Goal: Task Accomplishment & Management: Use online tool/utility

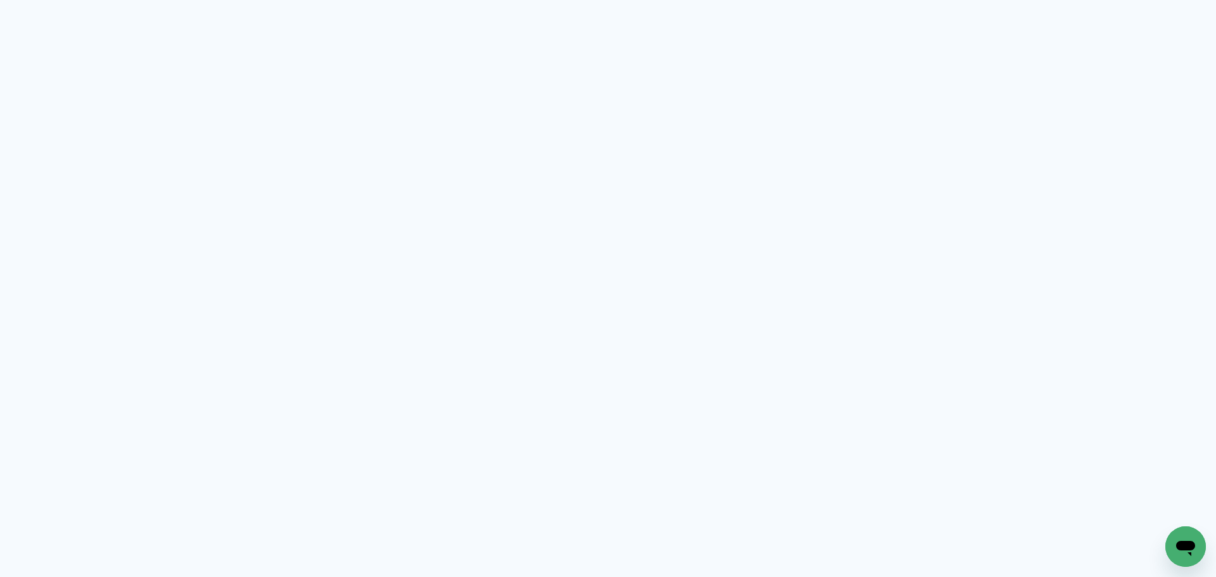
click at [498, 329] on neon-animated-pages "Prosite Website + Landing pages Proof Sistema de seleção e venda de fotos Desig…" at bounding box center [608, 288] width 1216 height 577
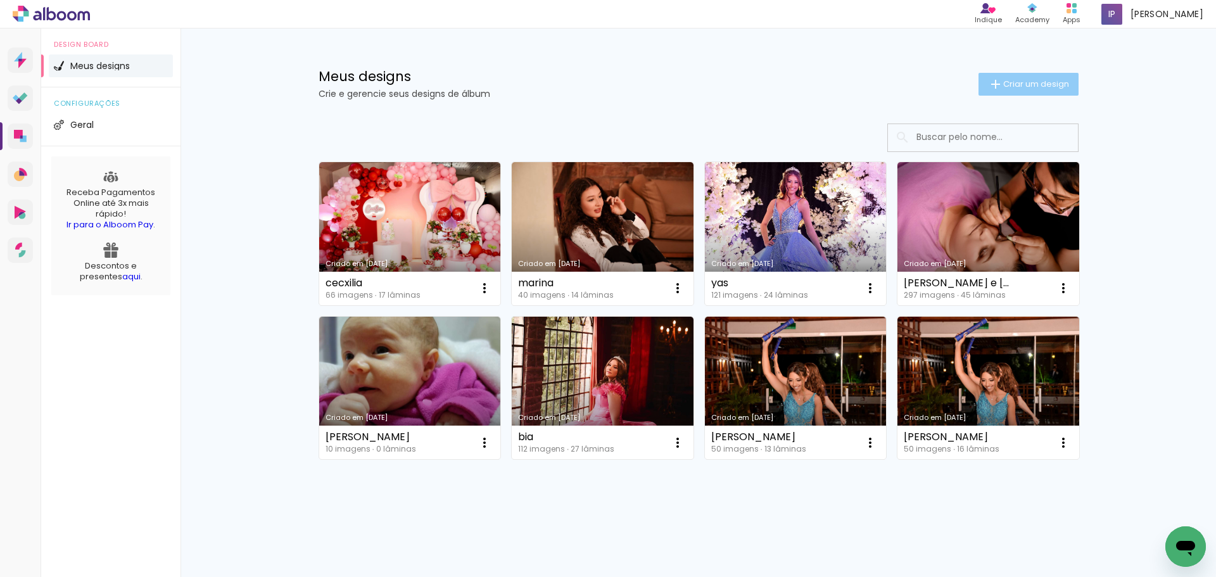
click at [1038, 84] on span "Criar um design" at bounding box center [1037, 84] width 66 height 8
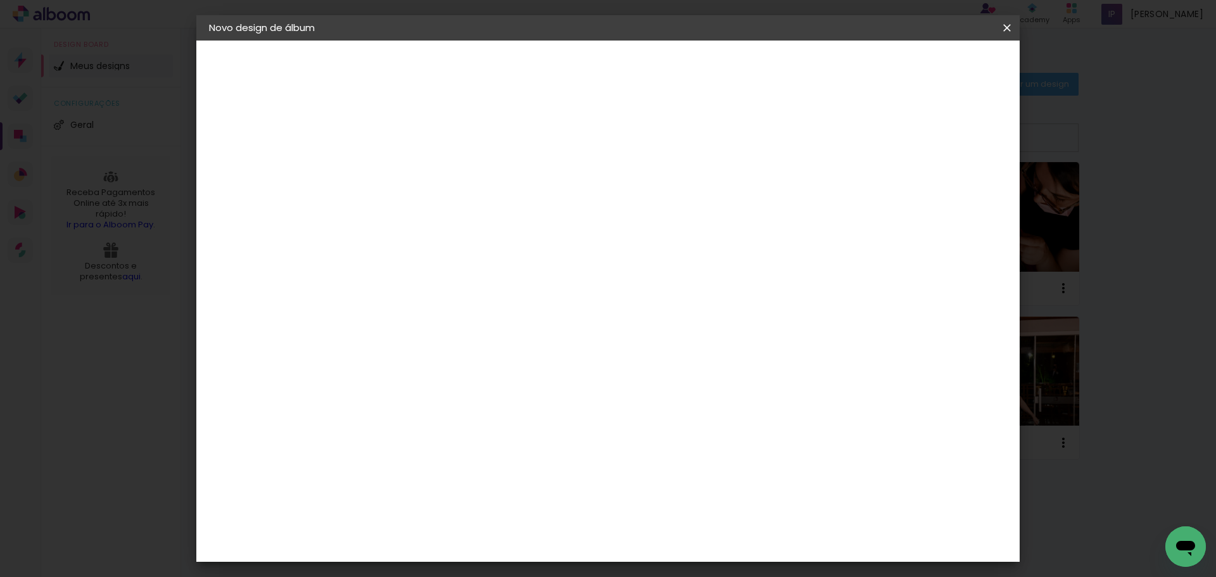
click at [416, 175] on input at bounding box center [416, 170] width 0 height 20
type input "666"
type paper-input "666"
click at [0, 0] on slot "Avançar" at bounding box center [0, 0] width 0 height 0
click at [646, 63] on paper-button "Avançar" at bounding box center [615, 67] width 62 height 22
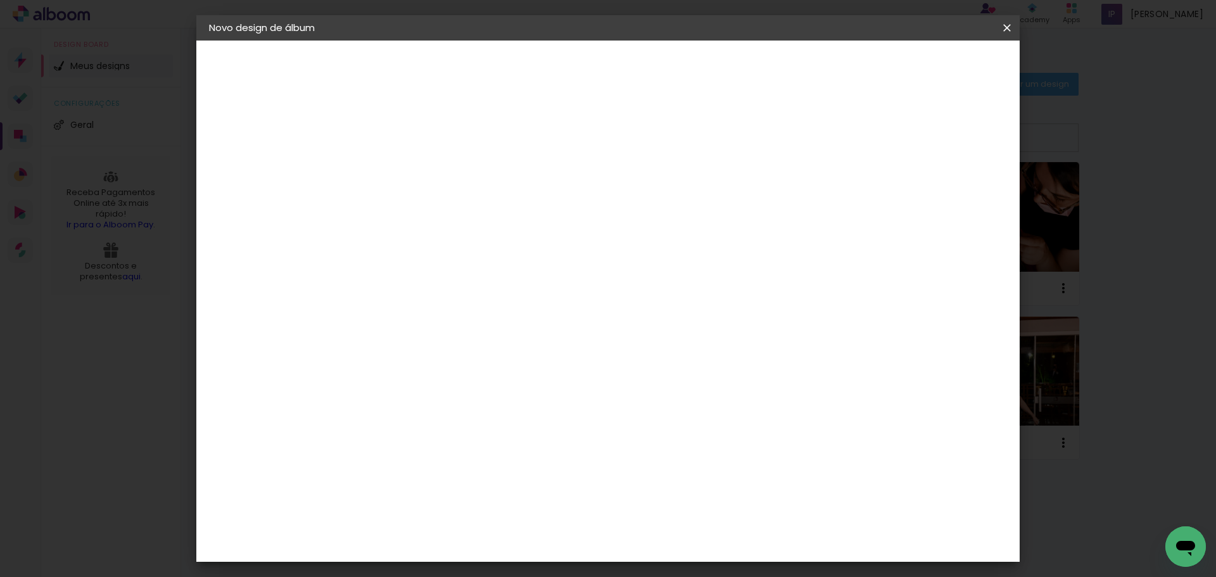
click at [623, 74] on paper-button "Avançar" at bounding box center [592, 67] width 62 height 22
click at [927, 68] on span "Iniciar design" at bounding box center [898, 67] width 58 height 9
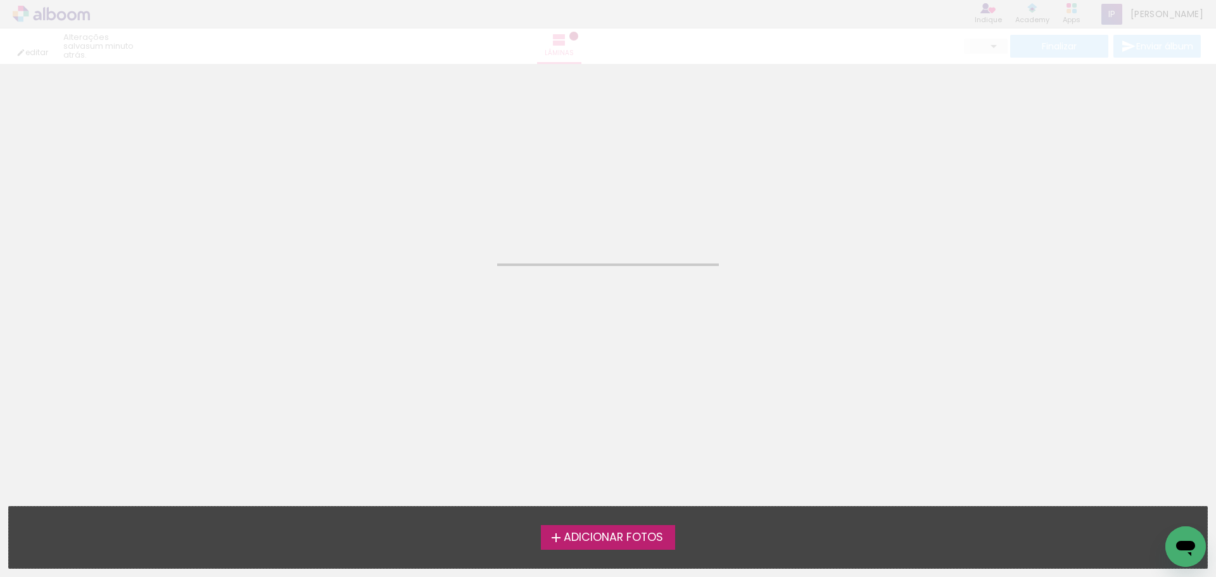
click at [624, 549] on label "Adicionar Fotos" at bounding box center [608, 537] width 135 height 24
click at [0, 0] on input "file" at bounding box center [0, 0] width 0 height 0
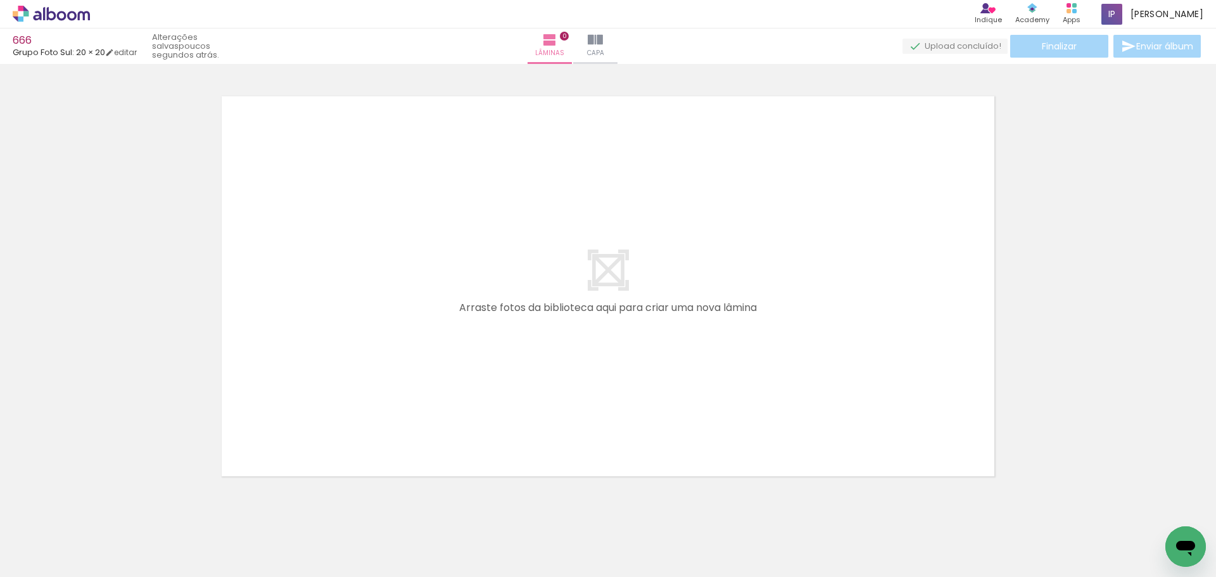
scroll to position [16, 0]
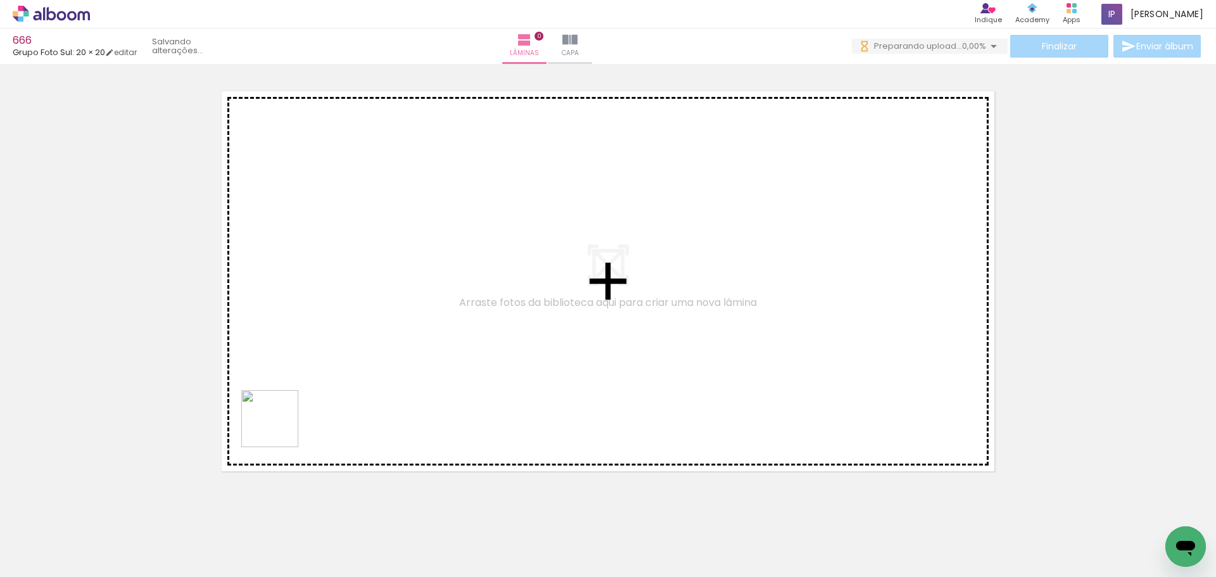
drag, startPoint x: 129, startPoint y: 540, endPoint x: 634, endPoint y: 539, distance: 505.6
click at [515, 274] on quentale-workspace at bounding box center [608, 288] width 1216 height 577
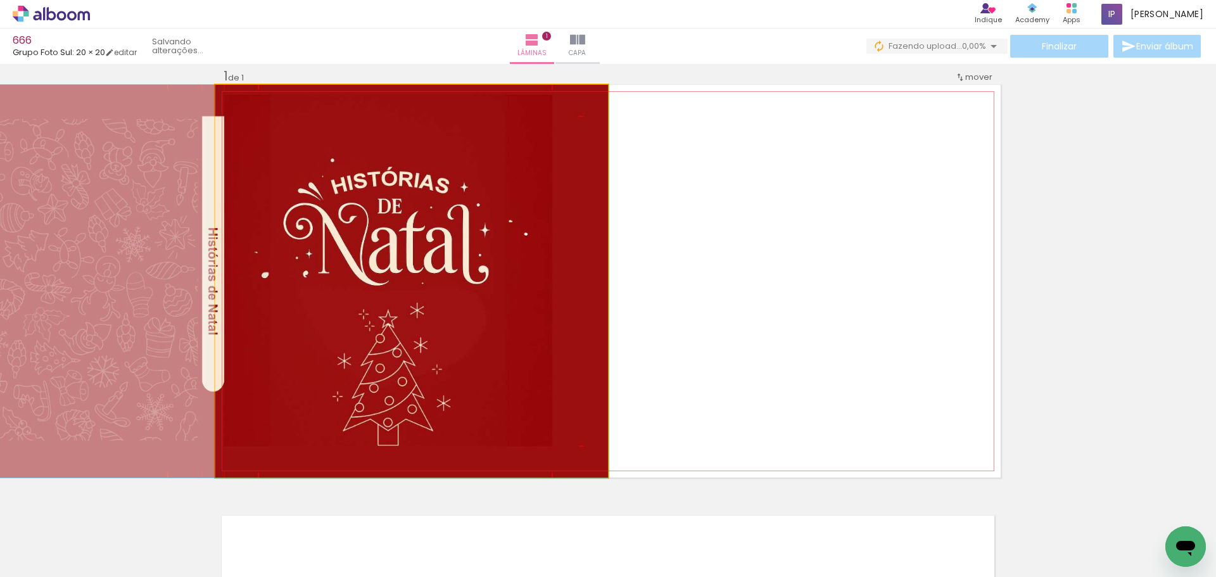
drag, startPoint x: 588, startPoint y: 321, endPoint x: 360, endPoint y: 303, distance: 228.2
drag, startPoint x: 495, startPoint y: 306, endPoint x: 450, endPoint y: 316, distance: 46.1
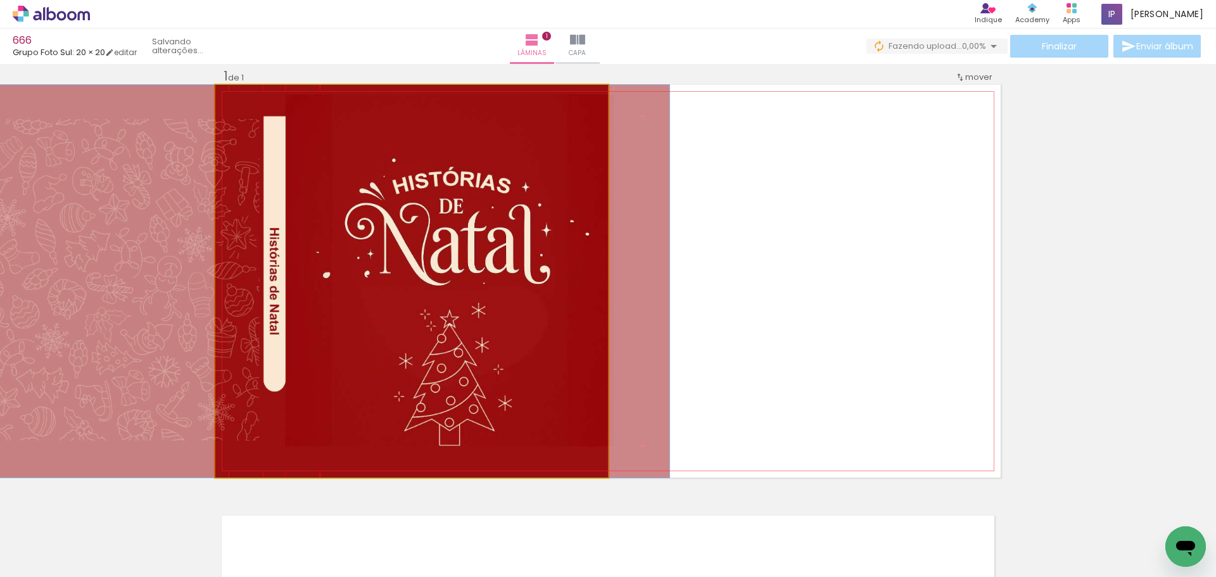
drag, startPoint x: 519, startPoint y: 363, endPoint x: 574, endPoint y: 364, distance: 54.5
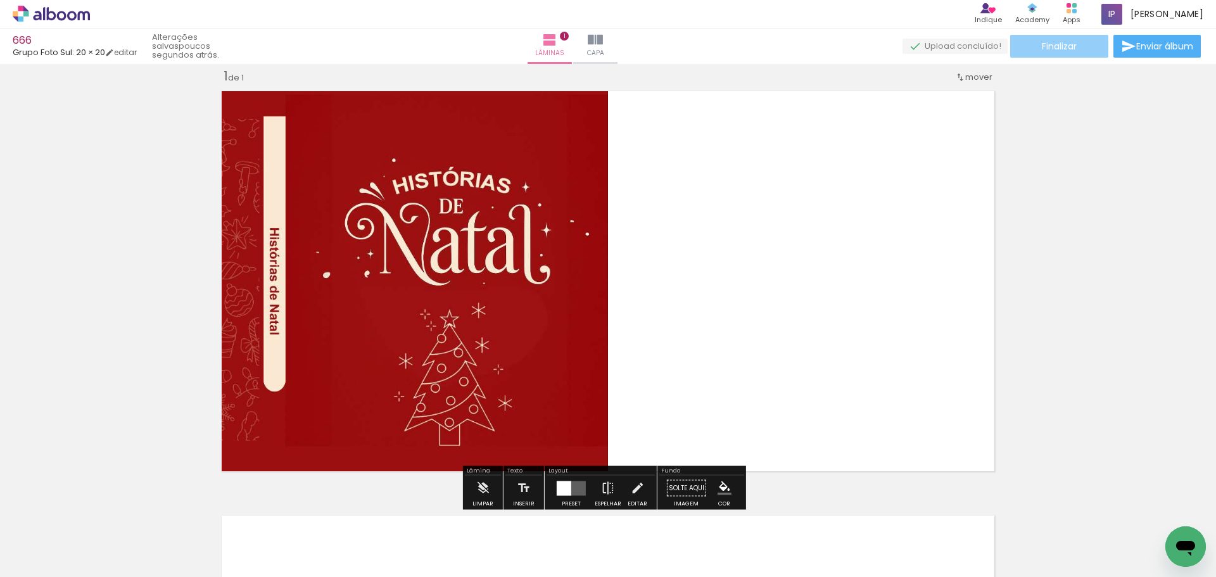
click at [1059, 43] on span "Finalizar" at bounding box center [1059, 46] width 35 height 9
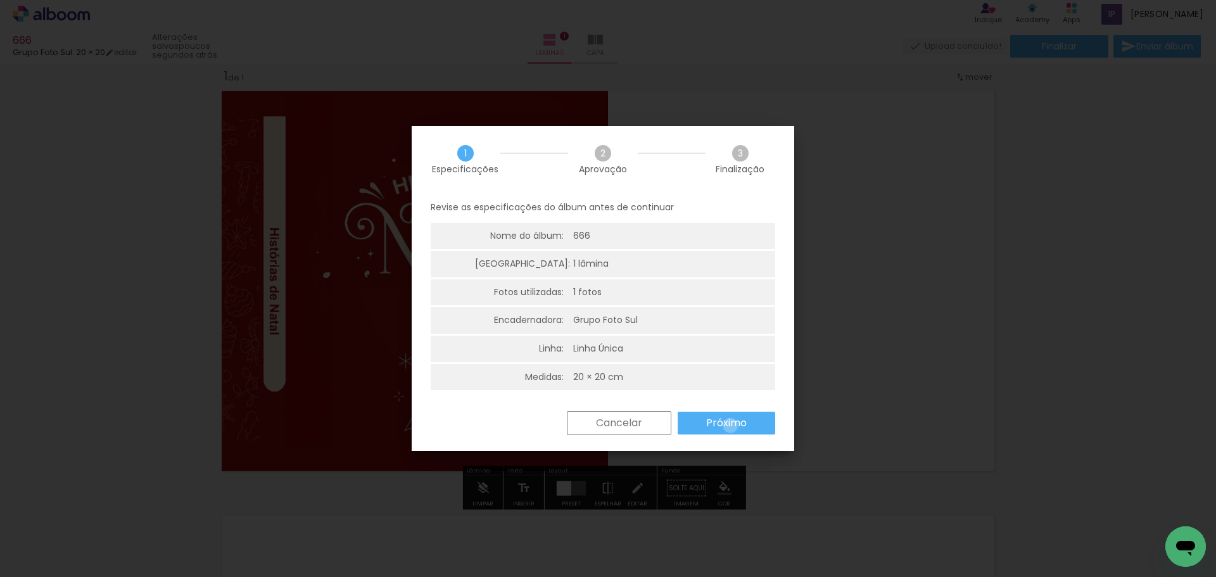
click at [0, 0] on slot "Próximo" at bounding box center [0, 0] width 0 height 0
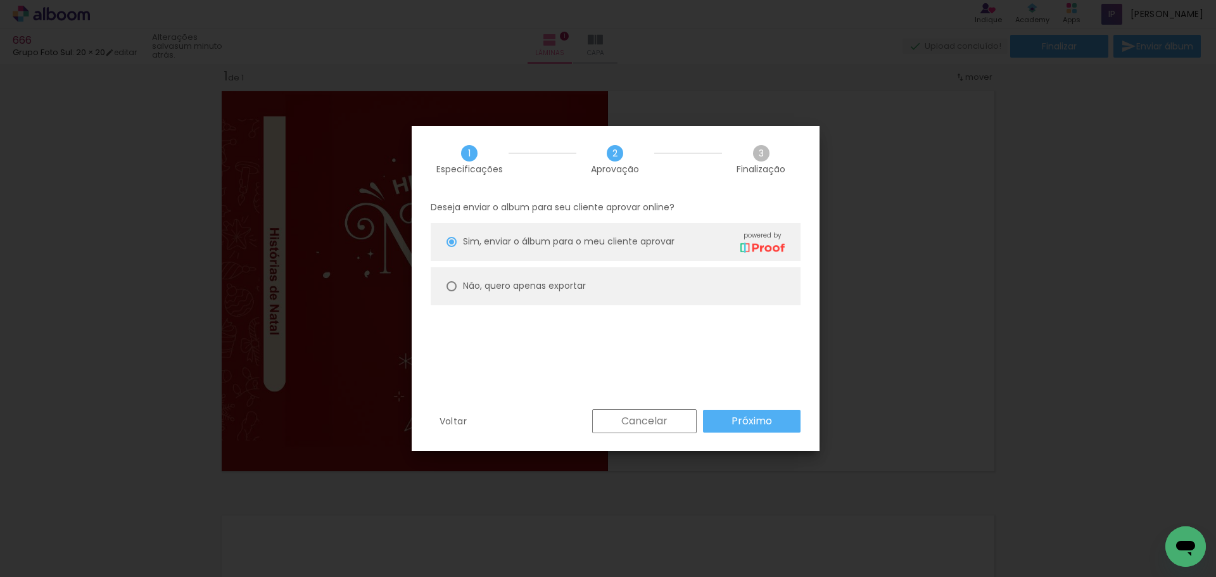
click at [533, 273] on paper-radio-button "Não, quero apenas exportar" at bounding box center [616, 286] width 370 height 38
type paper-radio-button "on"
click at [729, 401] on div "Deseja enviar o album para seu cliente aprovar online? Sim, enviar o álbum para…" at bounding box center [616, 301] width 408 height 217
click at [731, 411] on paper-button "Próximo" at bounding box center [752, 421] width 98 height 23
type input "Alta, 300 DPI"
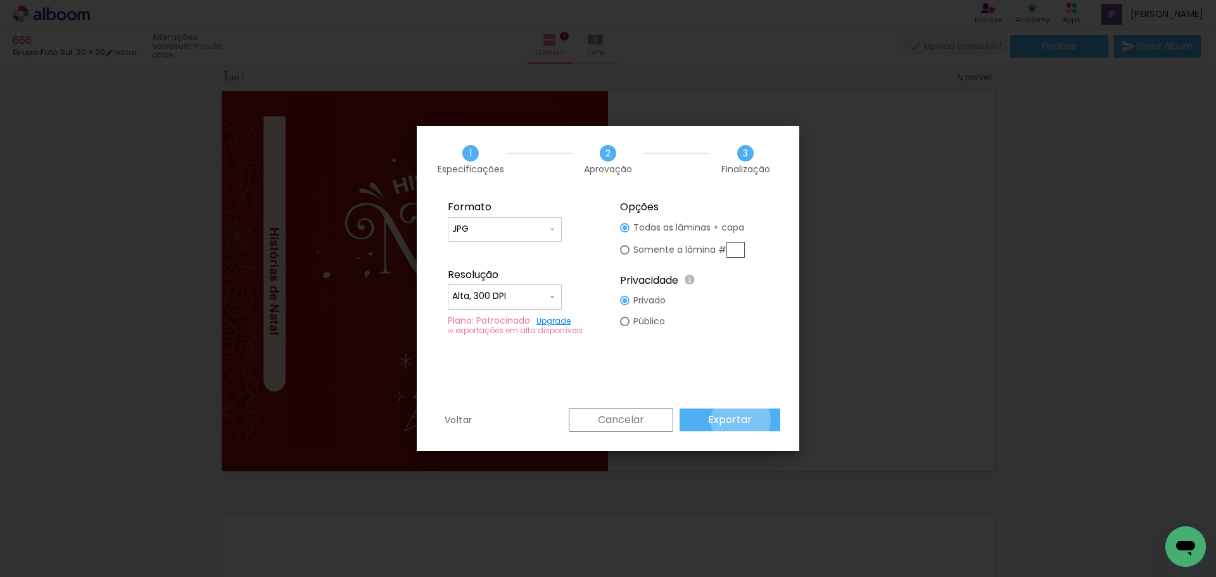
click at [0, 0] on slot "Exportar" at bounding box center [0, 0] width 0 height 0
